Goal: Navigation & Orientation: Find specific page/section

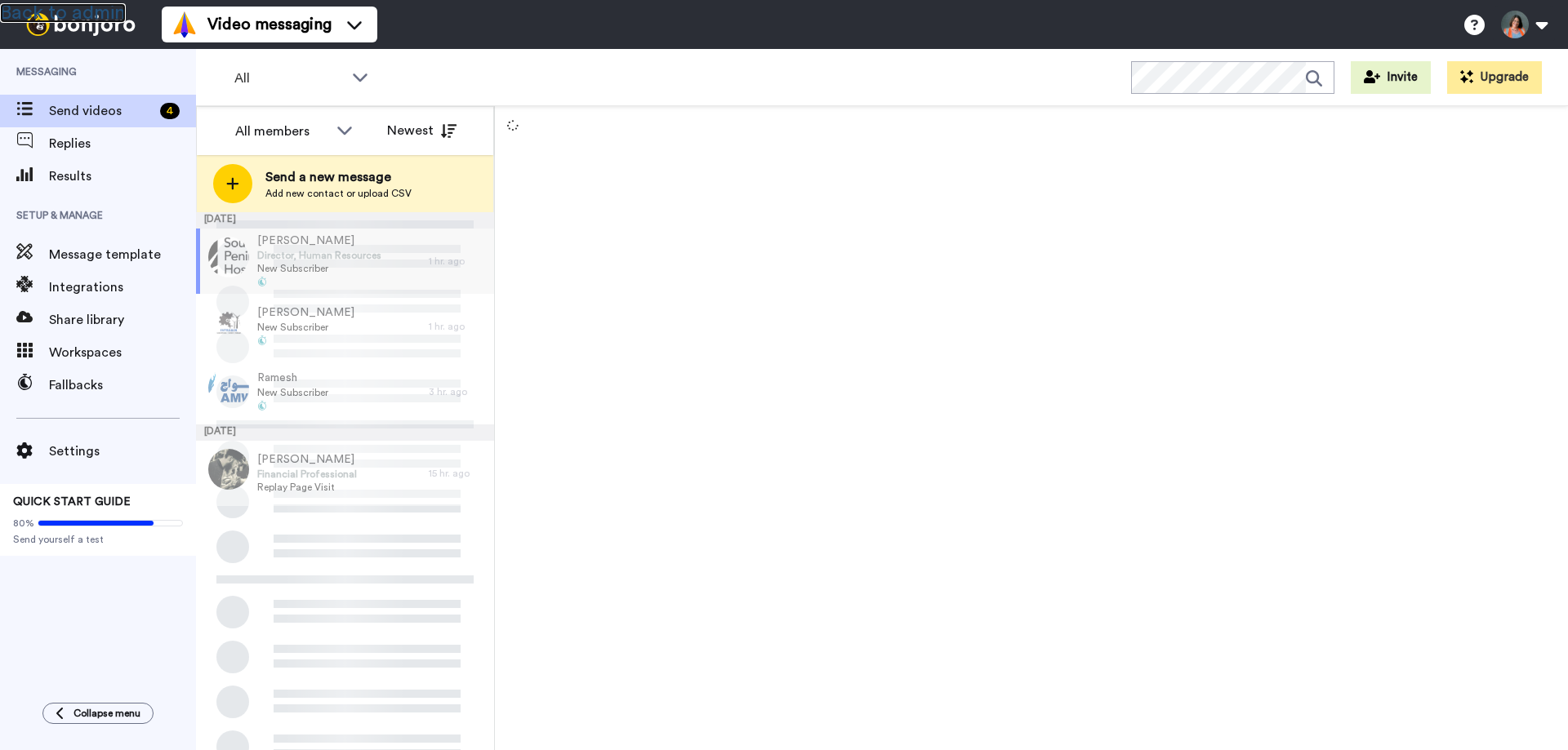
click at [95, 11] on link "Back to admin" at bounding box center [63, 13] width 126 height 20
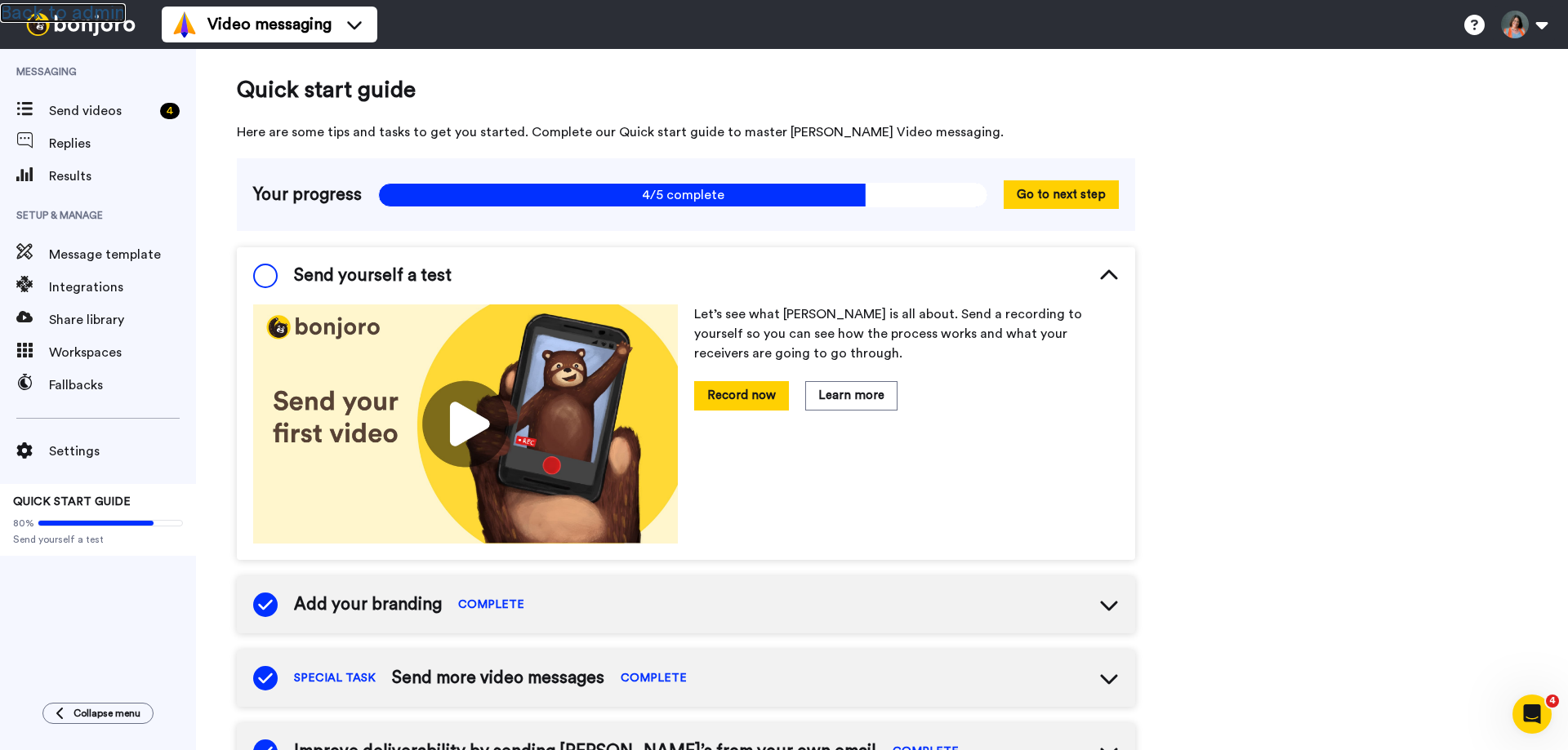
click at [85, 7] on link "Back to admin" at bounding box center [63, 13] width 126 height 20
